Goal: Task Accomplishment & Management: Manage account settings

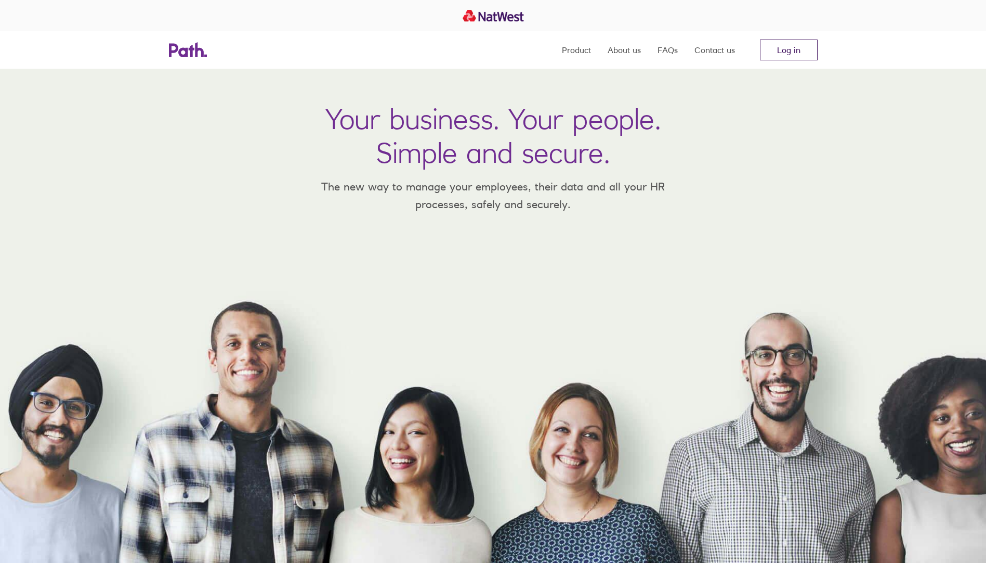
click at [790, 51] on link "Log in" at bounding box center [789, 50] width 58 height 21
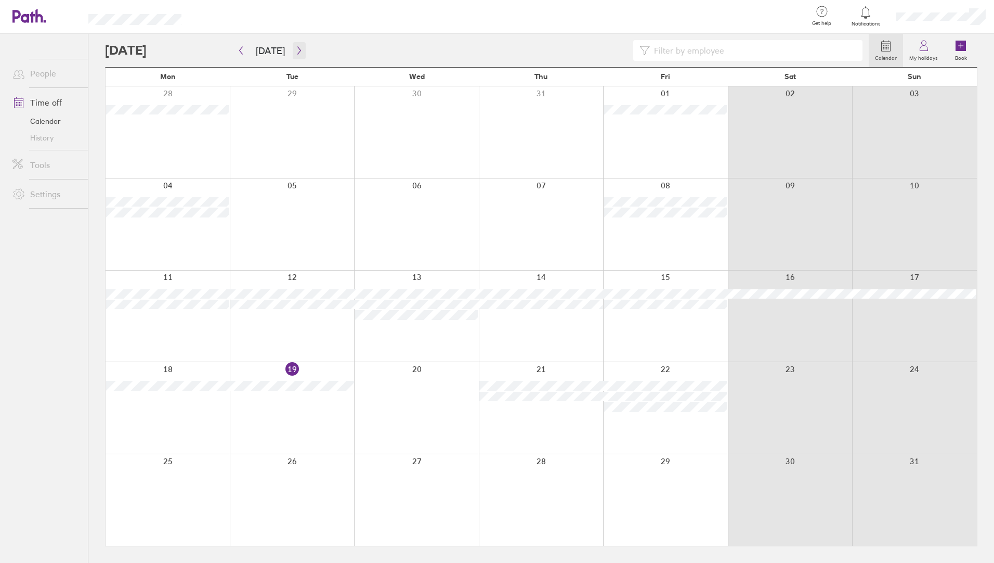
click at [296, 46] on icon "button" at bounding box center [299, 50] width 8 height 8
